Goal: Task Accomplishment & Management: Complete application form

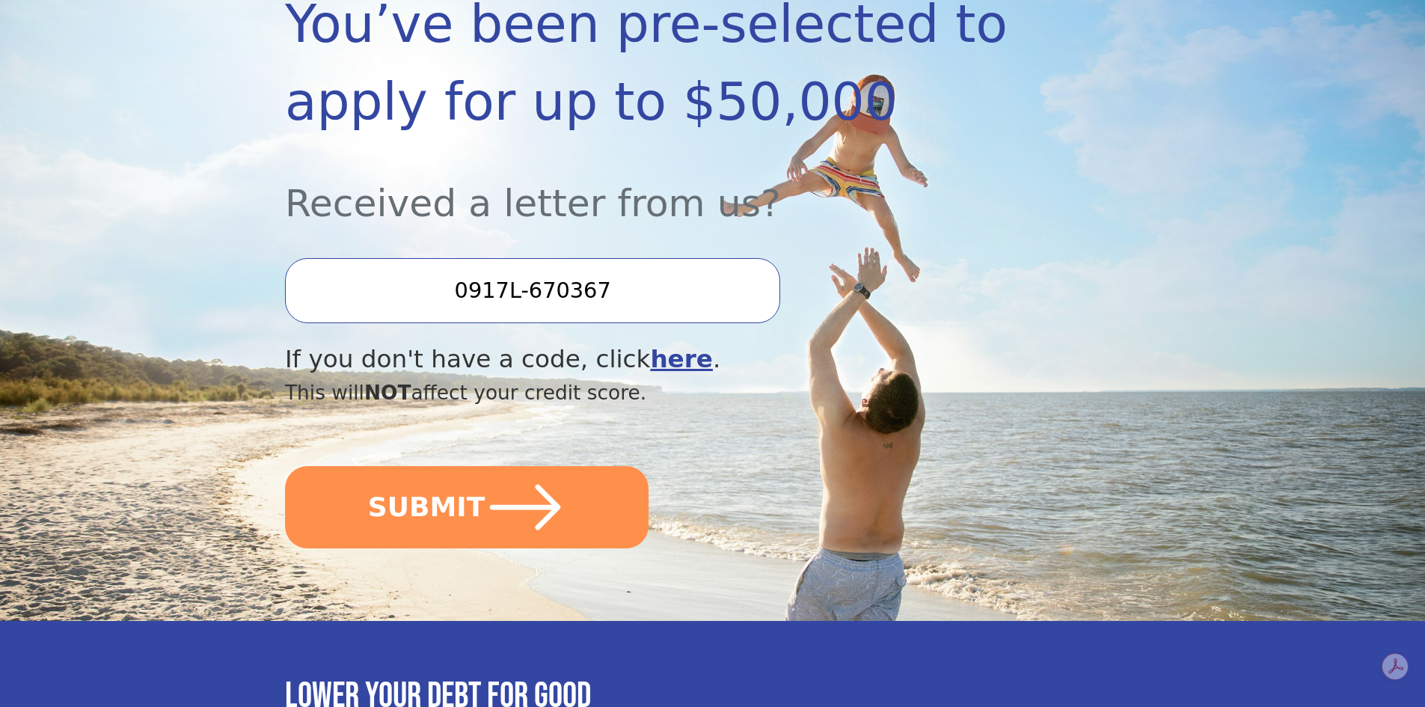
scroll to position [299, 0]
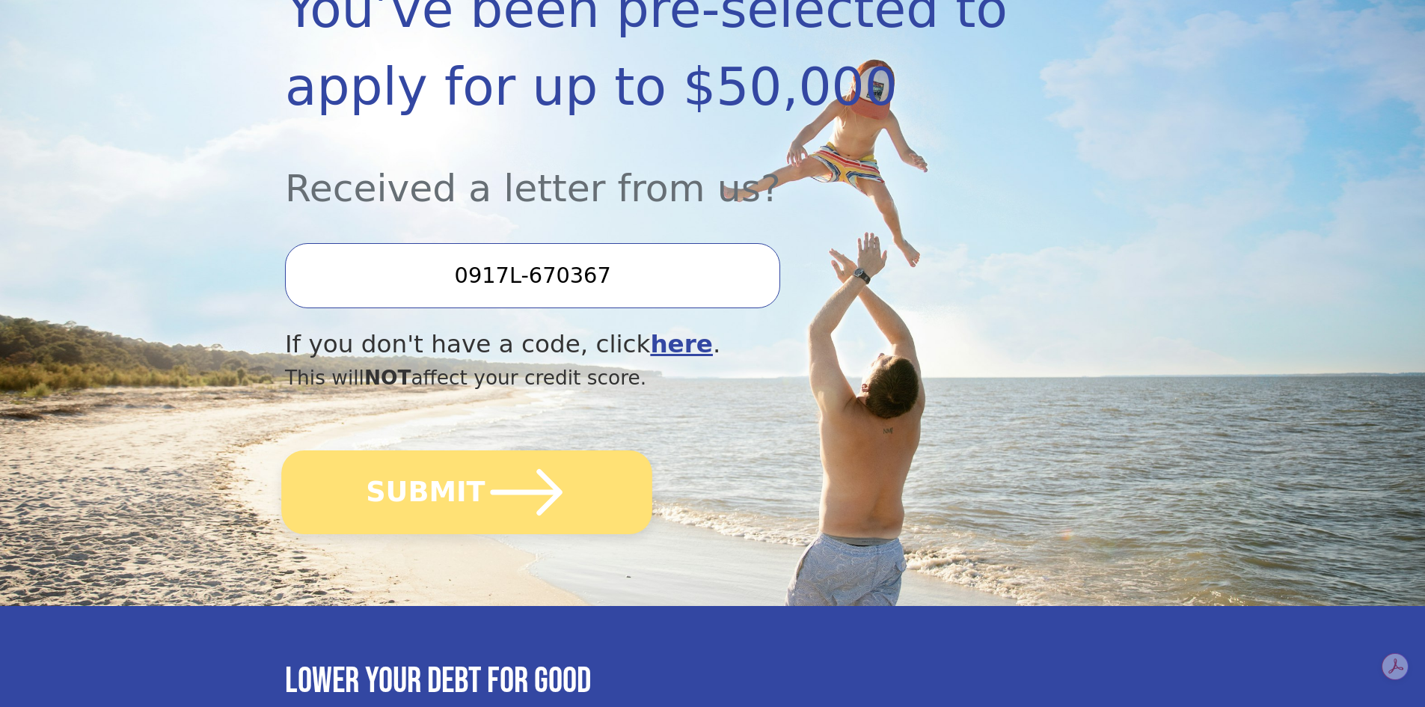
click at [531, 507] on icon "submit" at bounding box center [527, 492] width 82 height 82
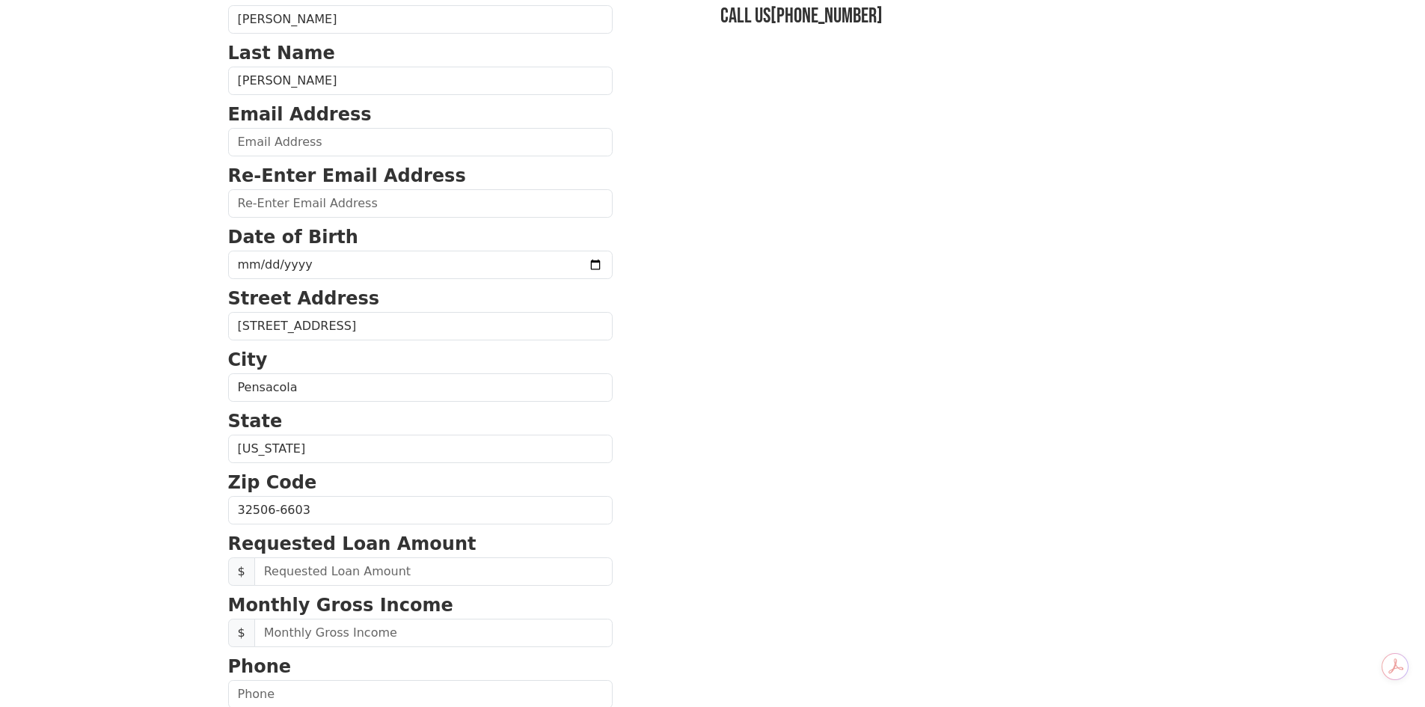
scroll to position [150, 0]
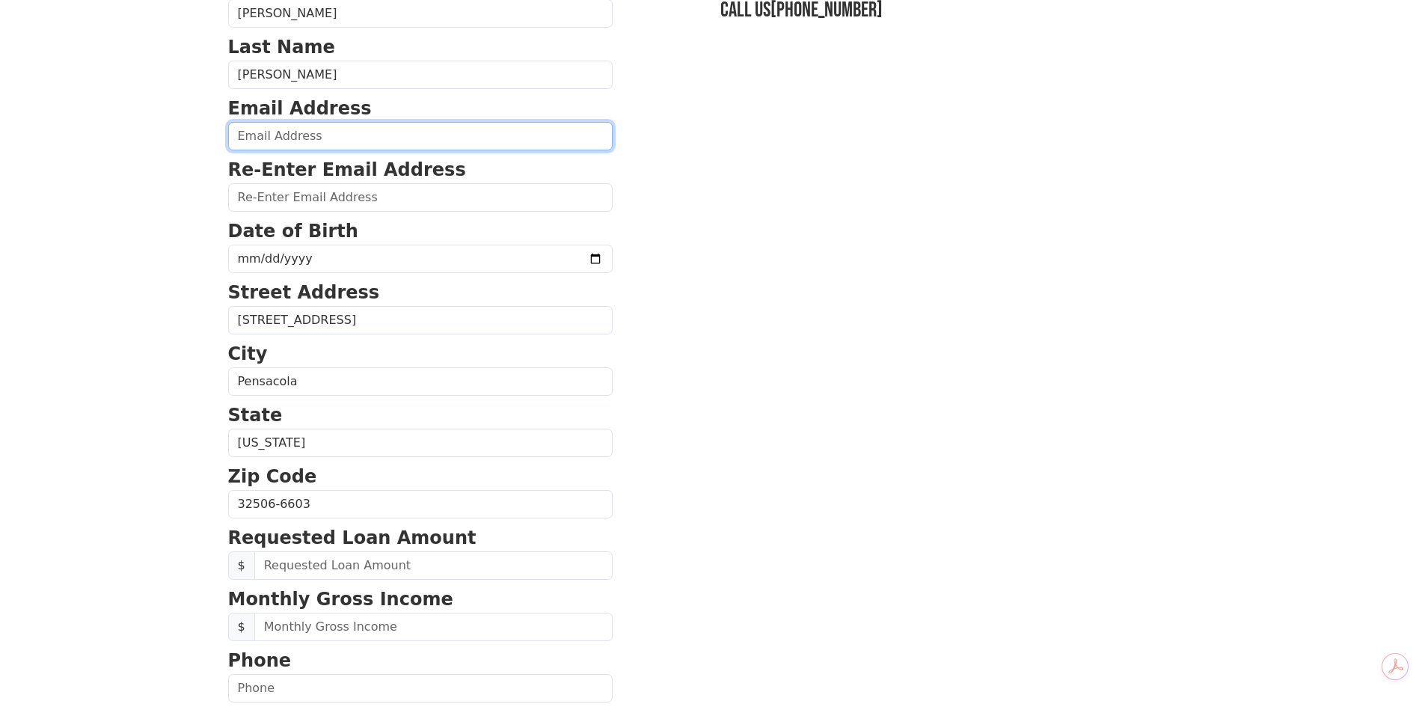
click at [426, 143] on input "email" at bounding box center [420, 136] width 385 height 28
type input "[EMAIL_ADDRESS][DOMAIN_NAME]"
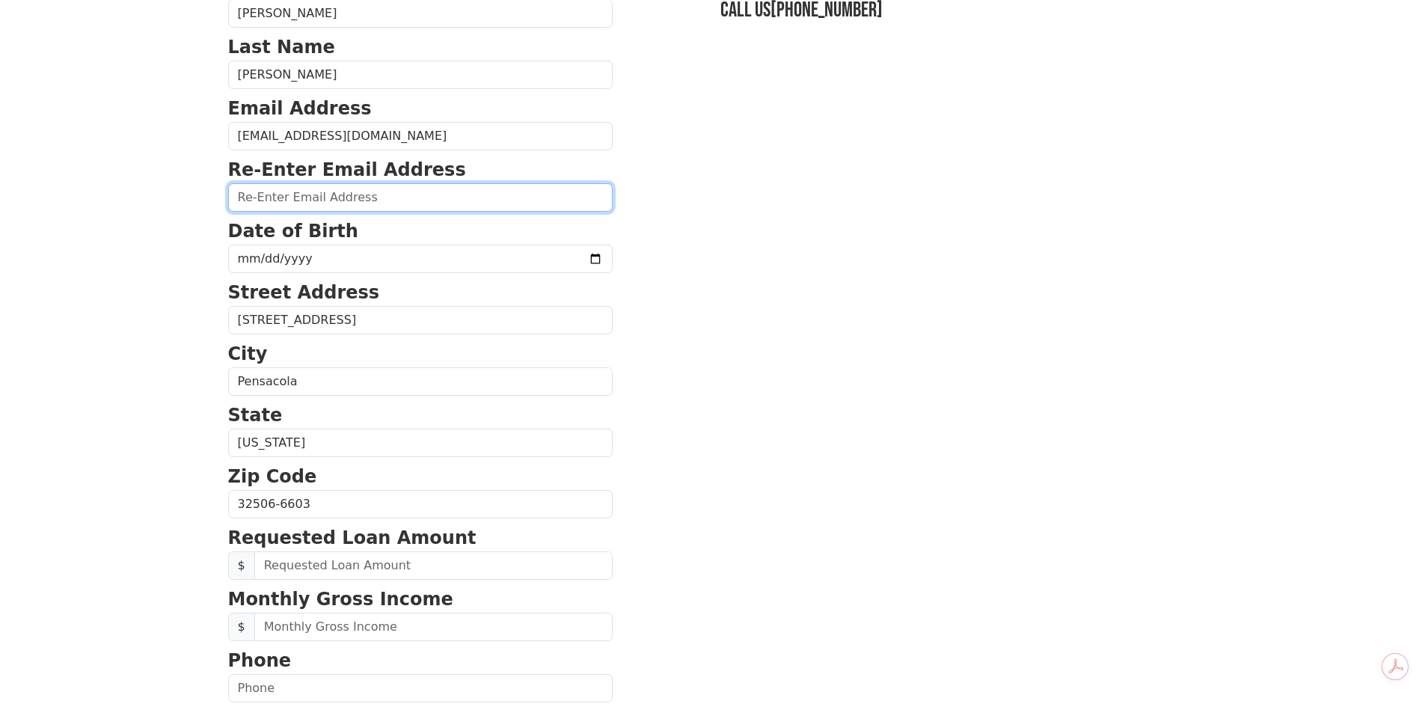
click at [391, 203] on input "email" at bounding box center [420, 197] width 385 height 28
type input "[EMAIL_ADDRESS][DOMAIN_NAME]"
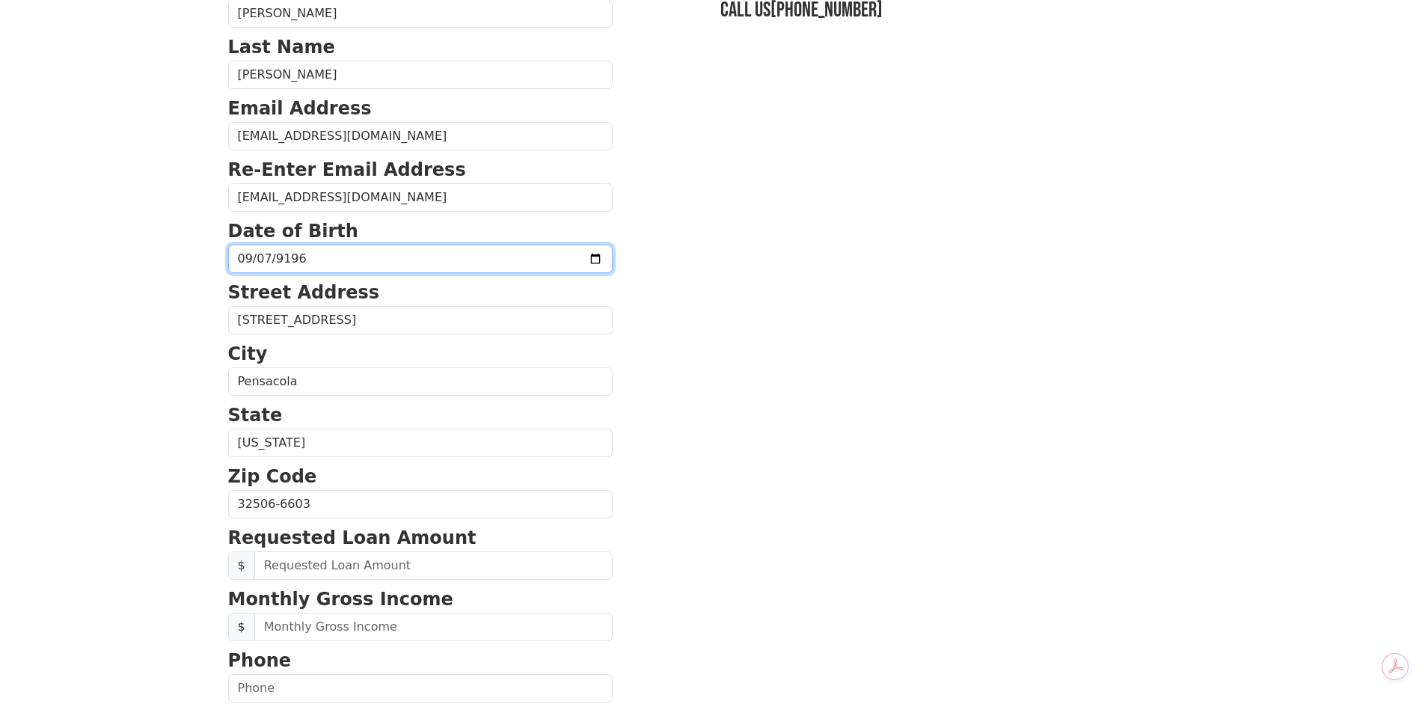
type input "[PHONE_NUMBER]"
click at [356, 351] on p "City" at bounding box center [420, 353] width 385 height 27
click at [370, 258] on input "[PHONE_NUMBER]" at bounding box center [420, 259] width 385 height 28
click at [370, 258] on input "91963-09-07" at bounding box center [420, 259] width 385 height 28
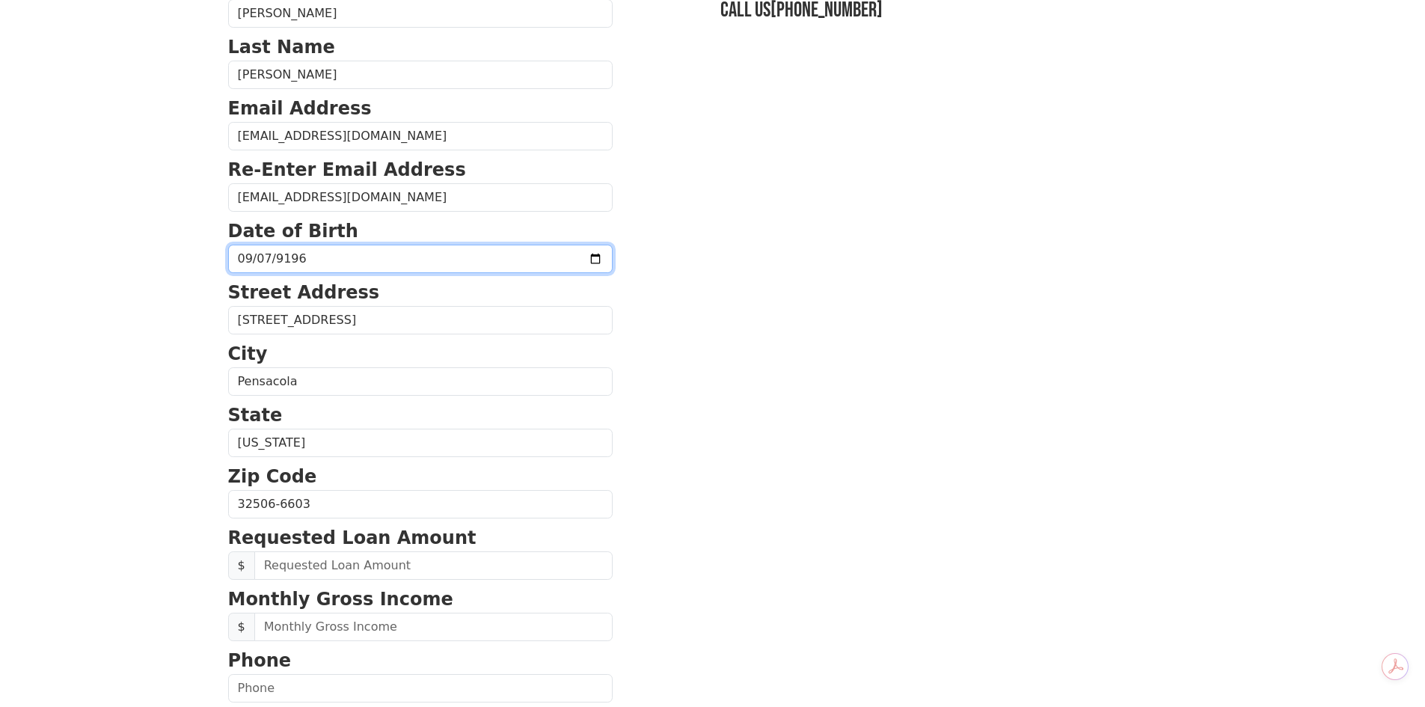
click at [359, 256] on input "91963-09-07" at bounding box center [420, 259] width 385 height 28
click at [314, 255] on input "91963-09-07" at bounding box center [420, 259] width 385 height 28
click at [329, 340] on form "First Name Wesley Last Name Holmes Email Address wholmes1264@gmail.com Re-Enter…" at bounding box center [420, 505] width 385 height 1067
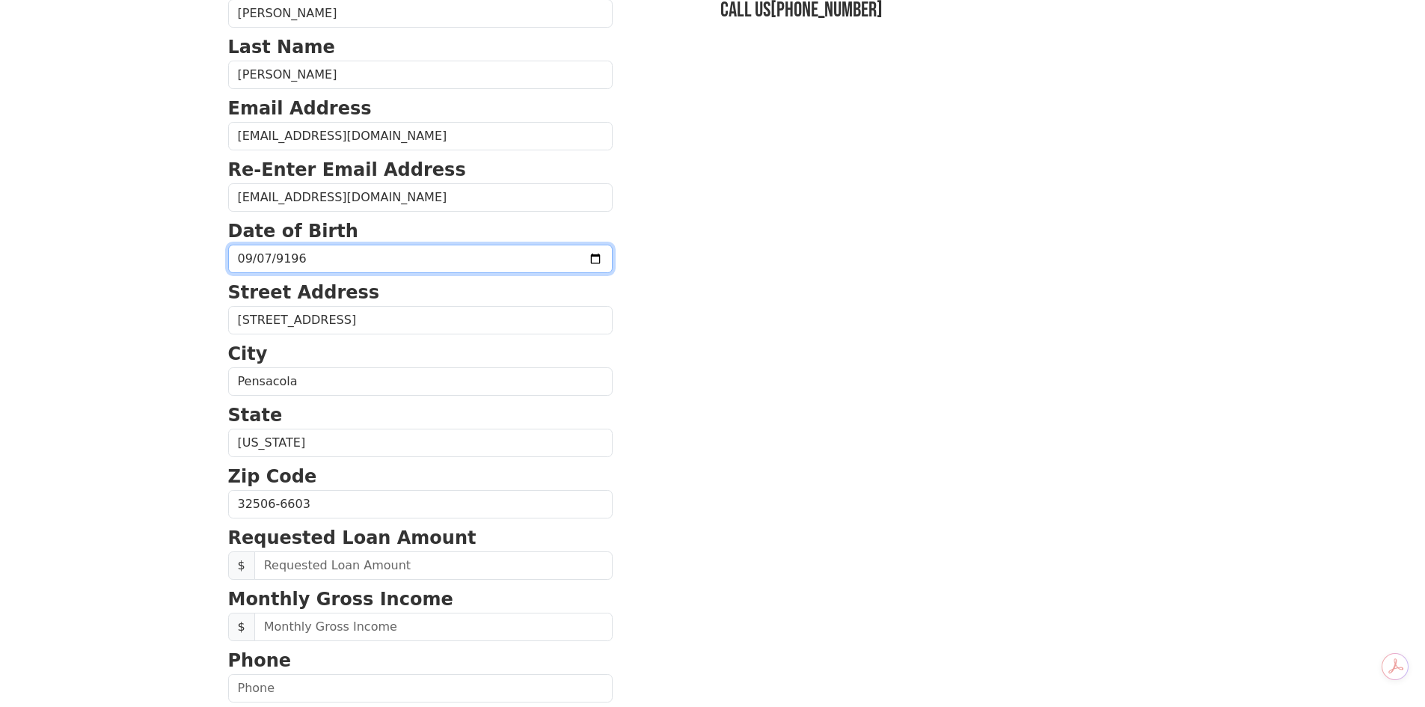
click at [331, 257] on input "91963-09-07" at bounding box center [420, 259] width 385 height 28
type input "91963-07-07"
type input "1963-07-09"
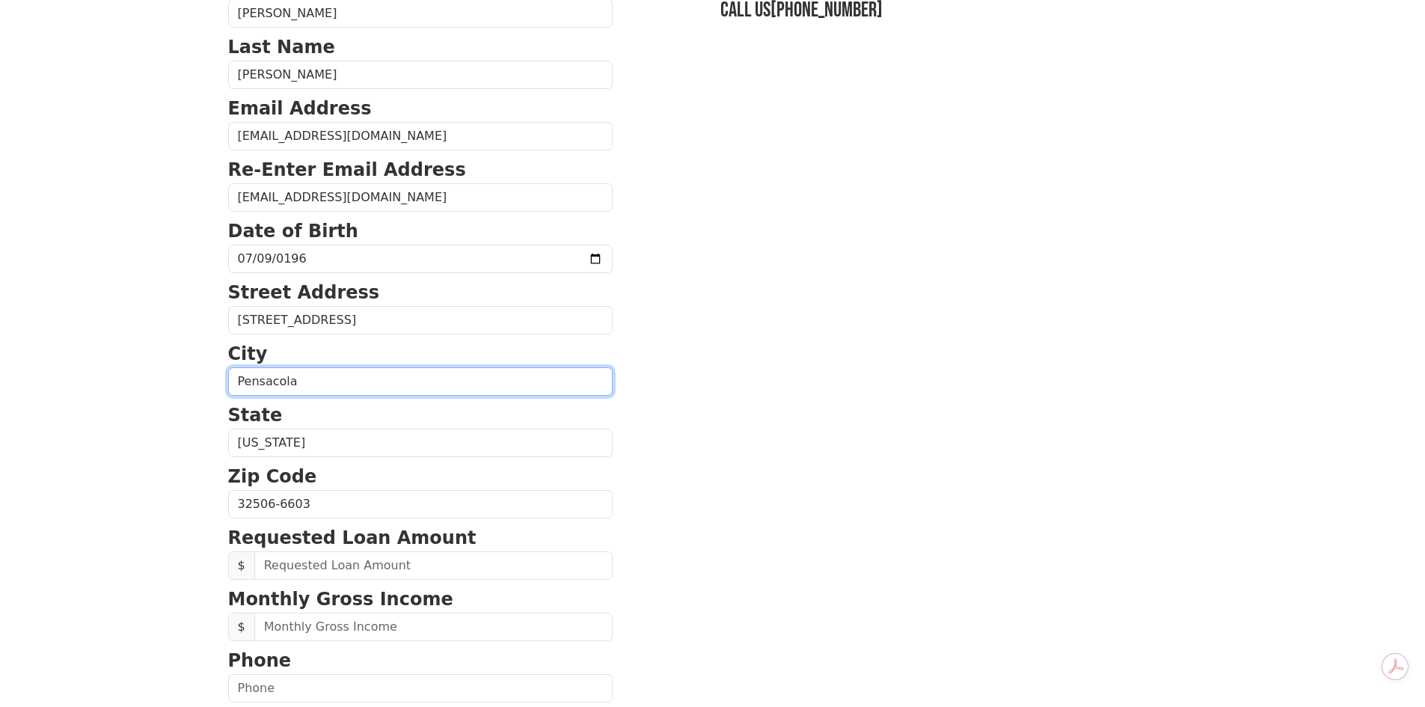
click at [427, 379] on input "Pensacola" at bounding box center [420, 381] width 385 height 28
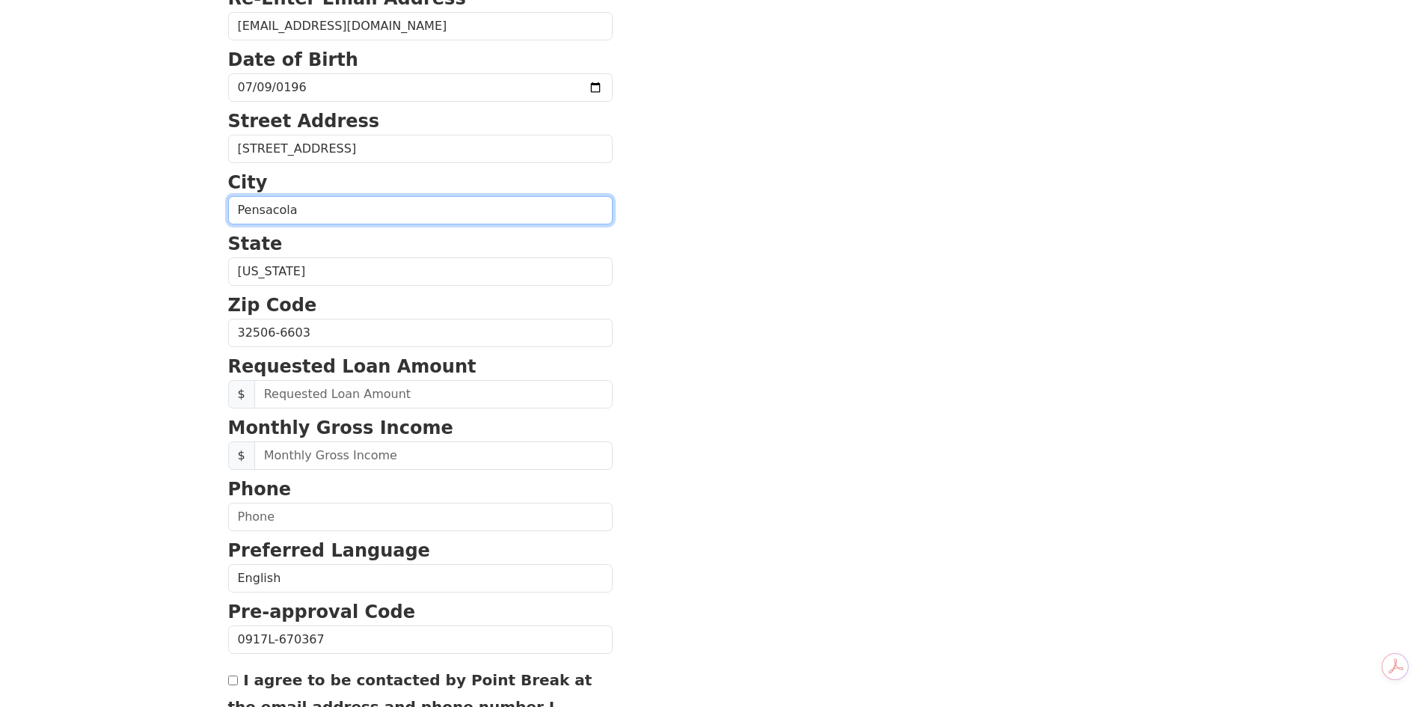
scroll to position [374, 0]
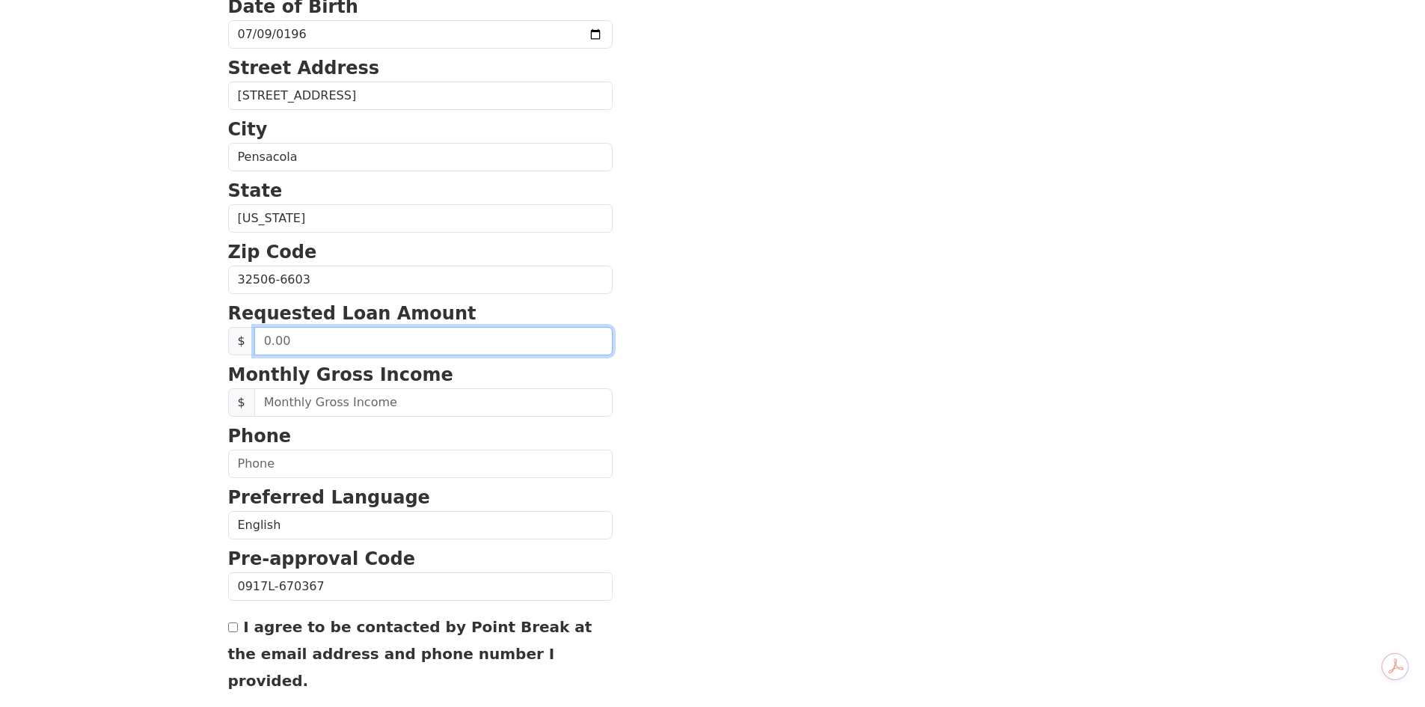
click at [349, 335] on input "text" at bounding box center [433, 341] width 358 height 28
type input "50,000.00"
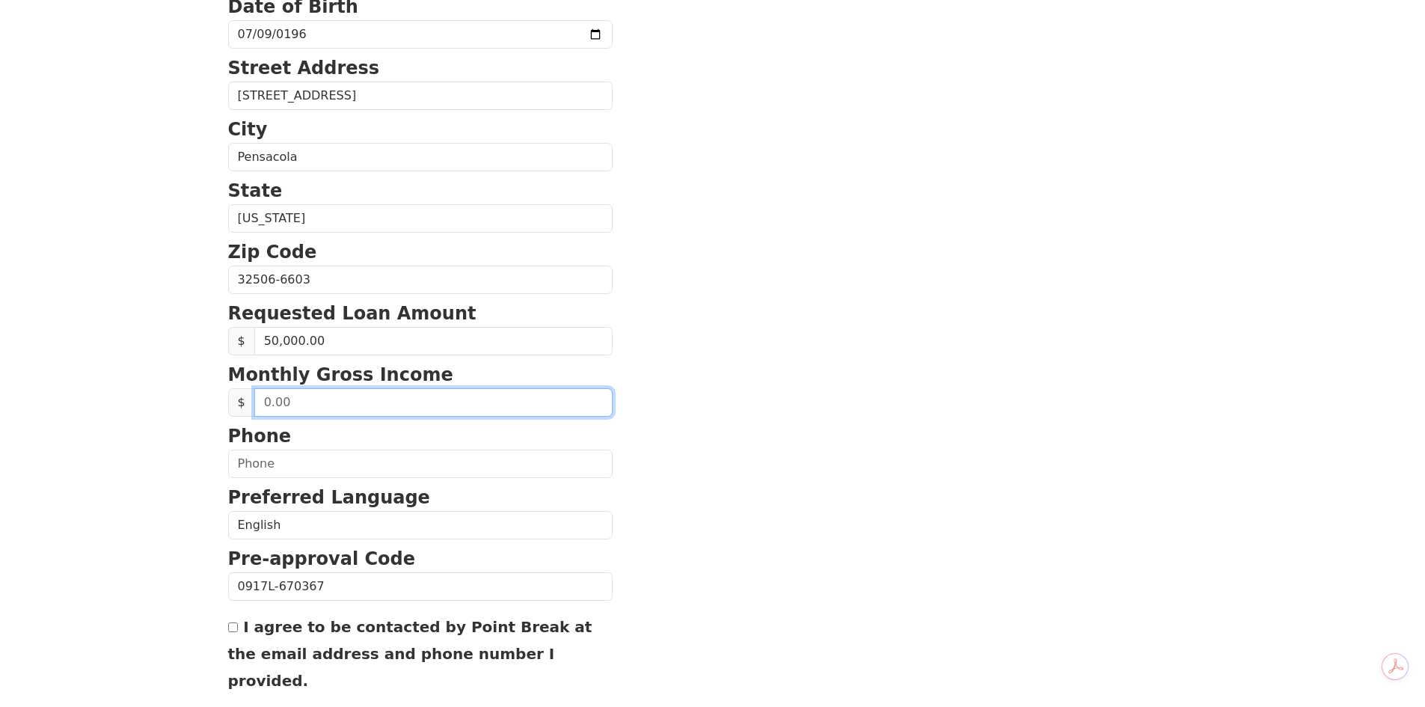
click at [350, 397] on input "text" at bounding box center [433, 402] width 358 height 28
click at [393, 396] on input "text" at bounding box center [433, 402] width 358 height 28
type input "5,535.84"
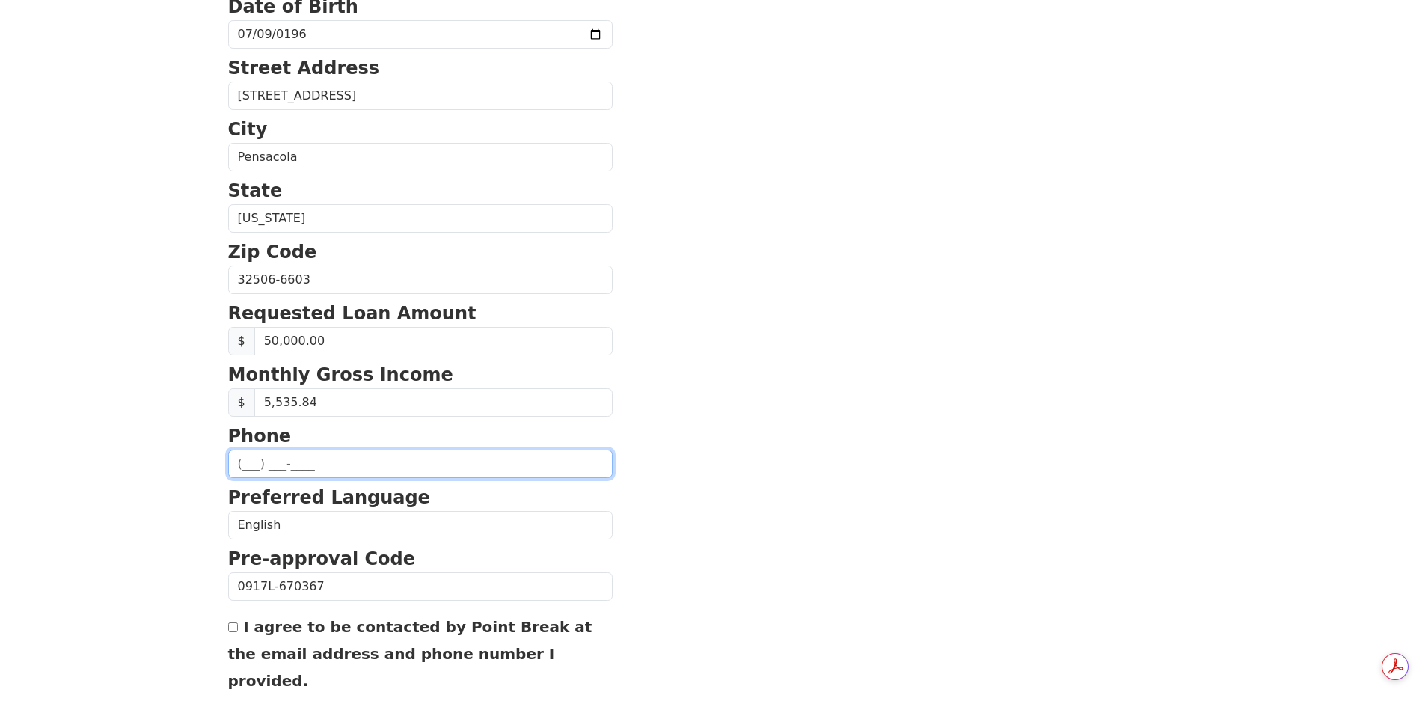
click at [358, 460] on input "text" at bounding box center [420, 464] width 385 height 28
type input "(917) 420-0544"
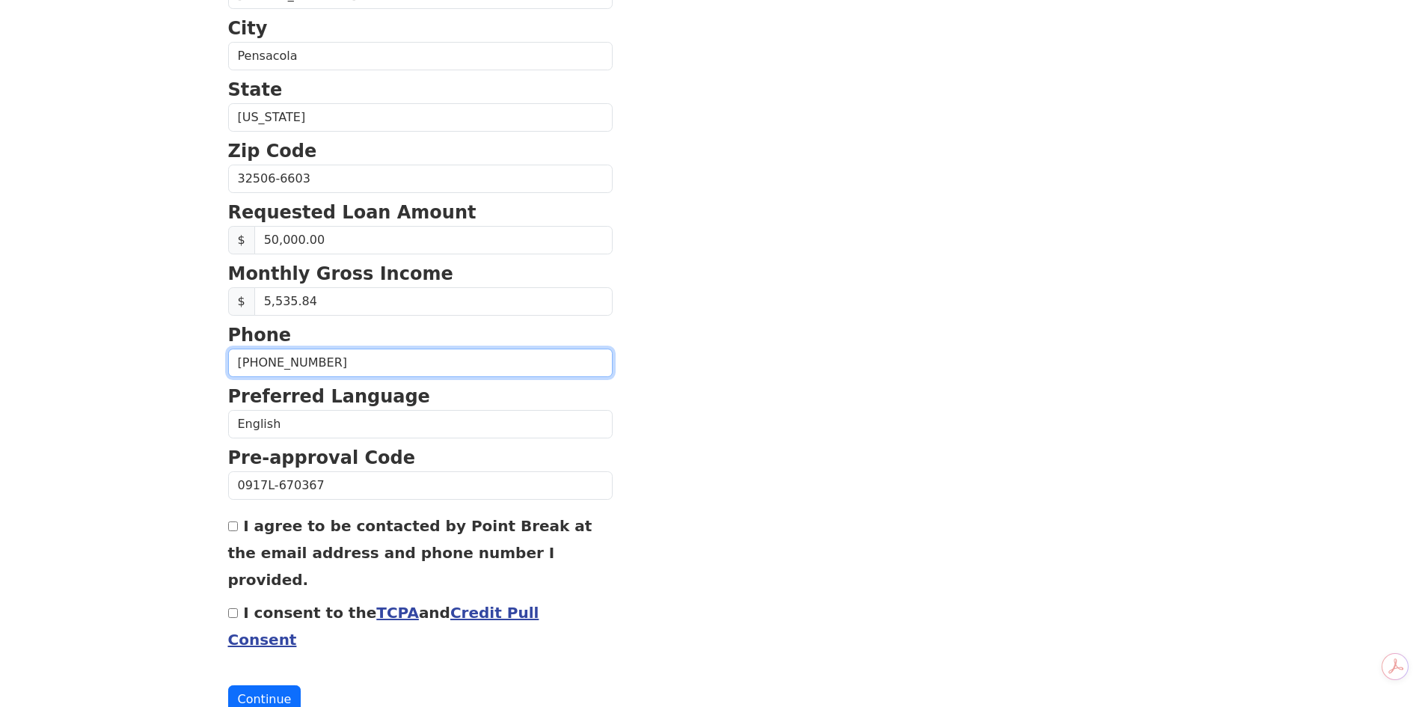
scroll to position [484, 0]
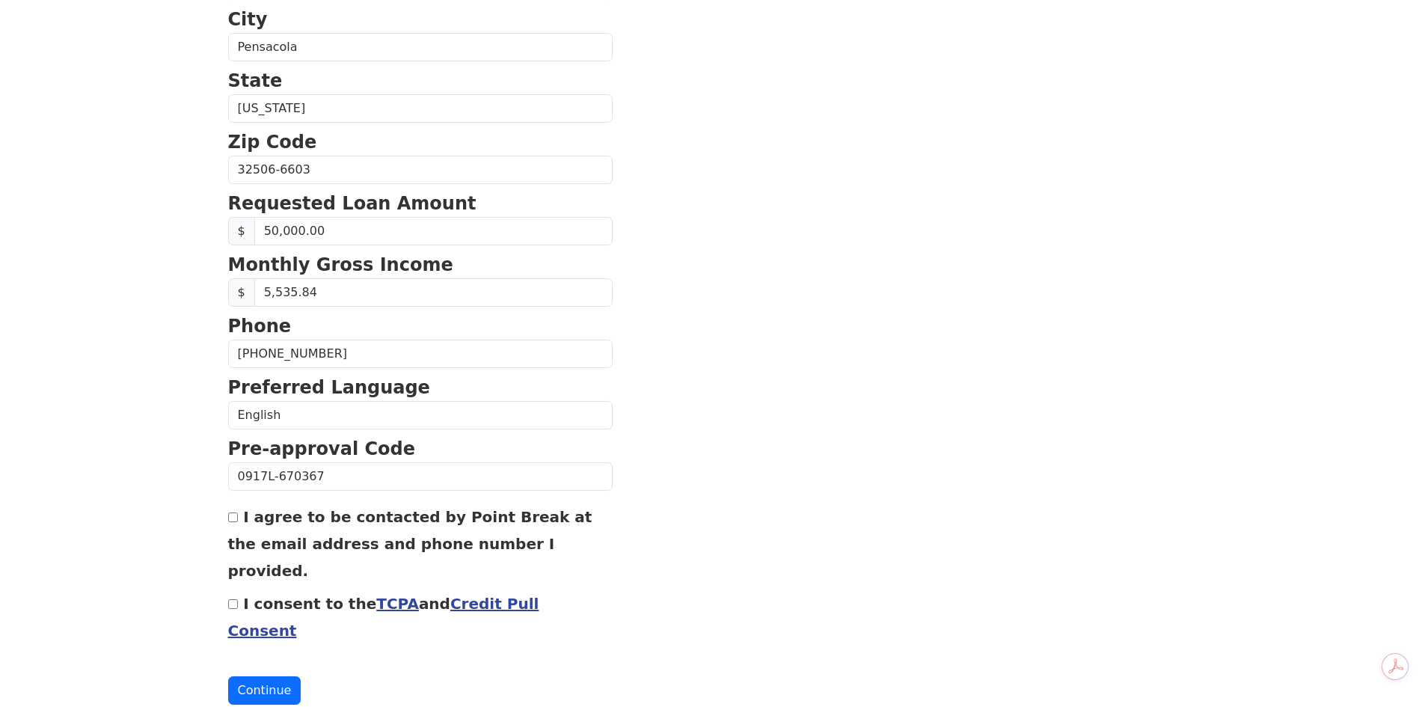
click at [232, 520] on input "I agree to be contacted by Point Break at the email address and phone number I …" at bounding box center [233, 517] width 10 height 10
checkbox input "true"
click at [231, 599] on input "I consent to the TCPA and Credit Pull Consent" at bounding box center [233, 604] width 10 height 10
checkbox input "true"
click at [263, 676] on button "Continue" at bounding box center [264, 690] width 73 height 28
